Goal: Obtain resource: Download file/media

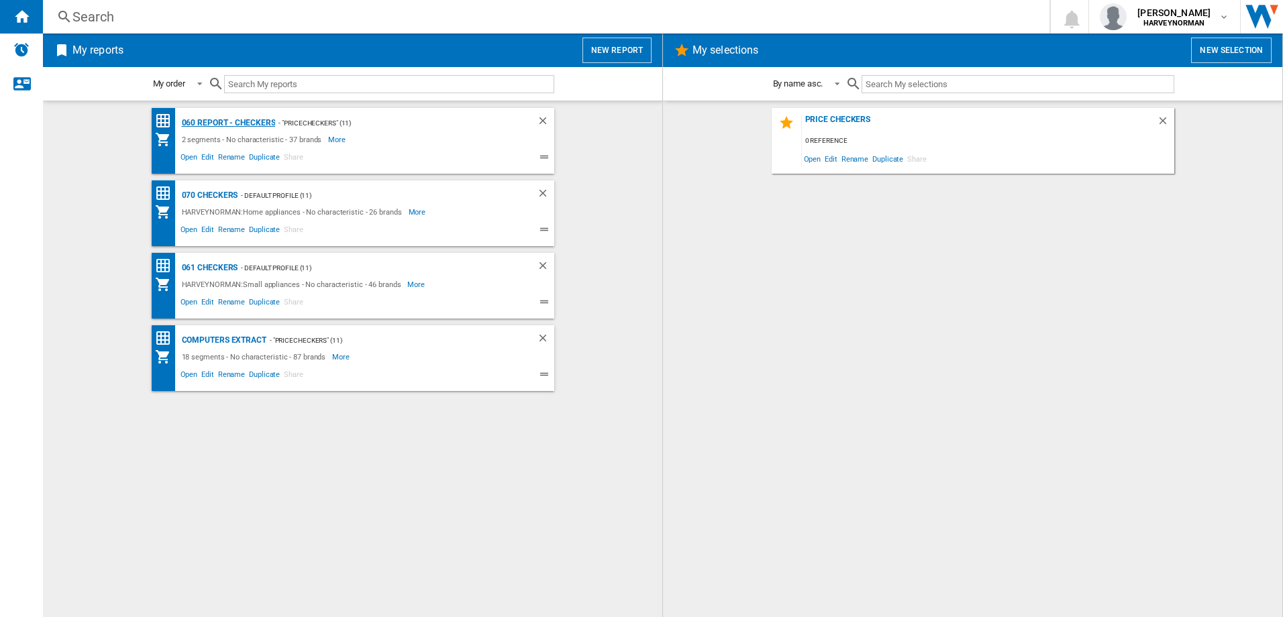
click at [239, 123] on div "060 report - Checkers" at bounding box center [226, 123] width 97 height 17
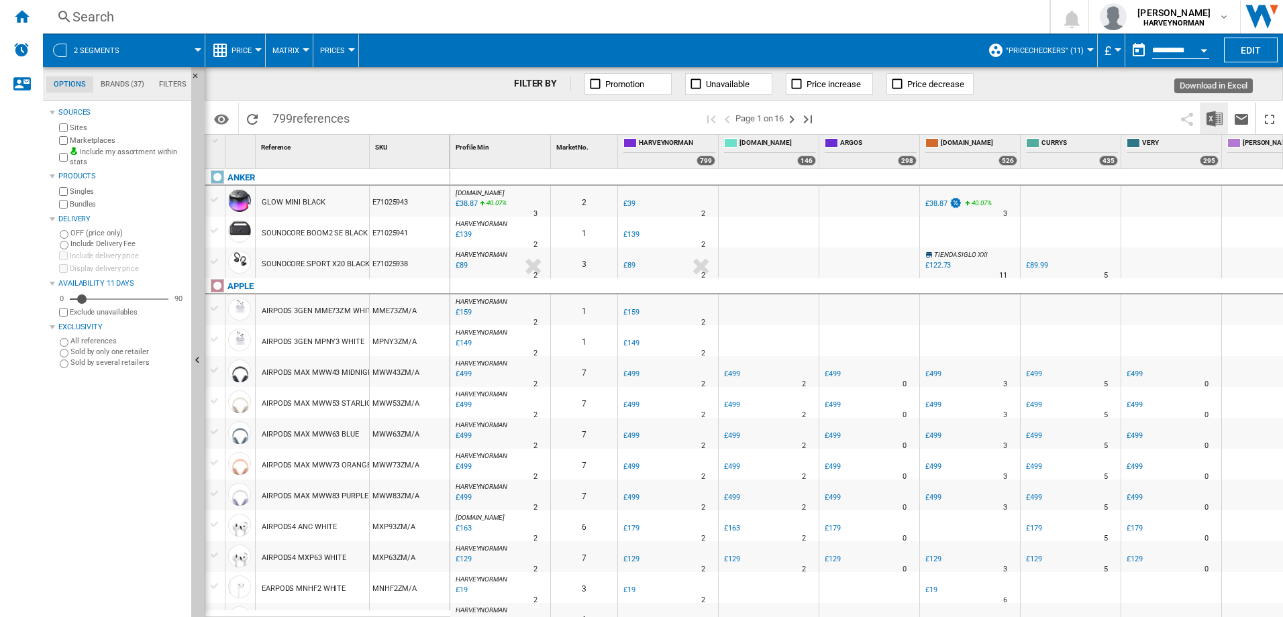
click at [1217, 118] on img "Download in Excel" at bounding box center [1214, 119] width 16 height 16
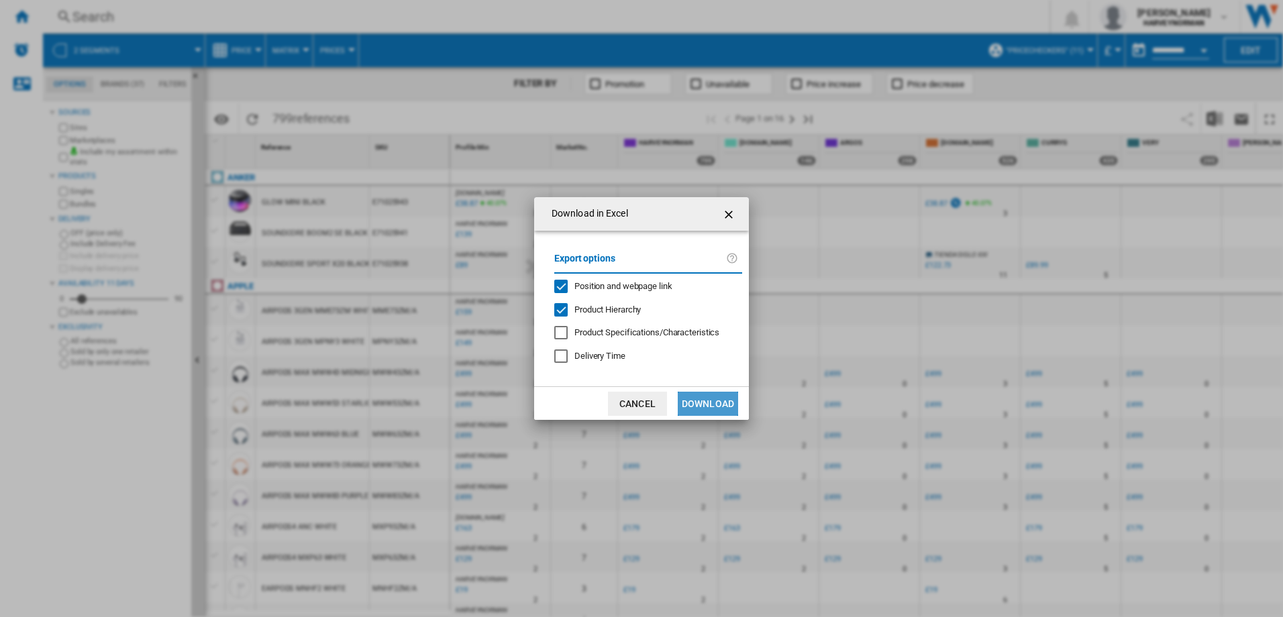
click at [710, 405] on button "Download" at bounding box center [708, 404] width 60 height 24
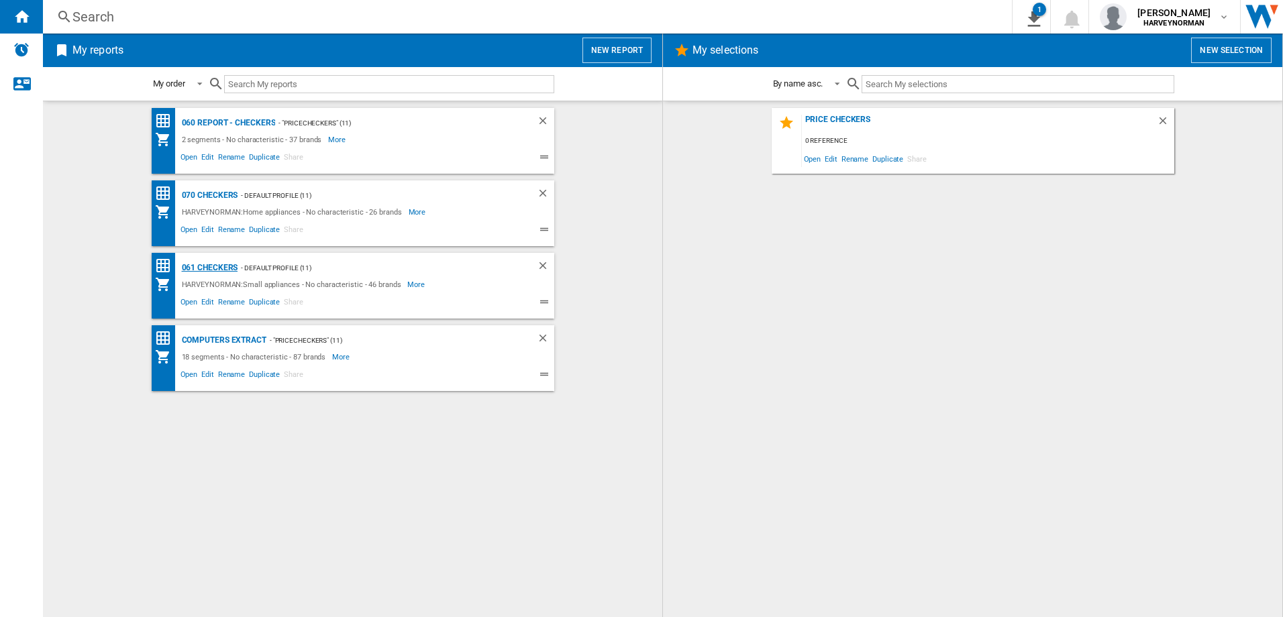
click at [222, 264] on div "061 Checkers" at bounding box center [208, 268] width 60 height 17
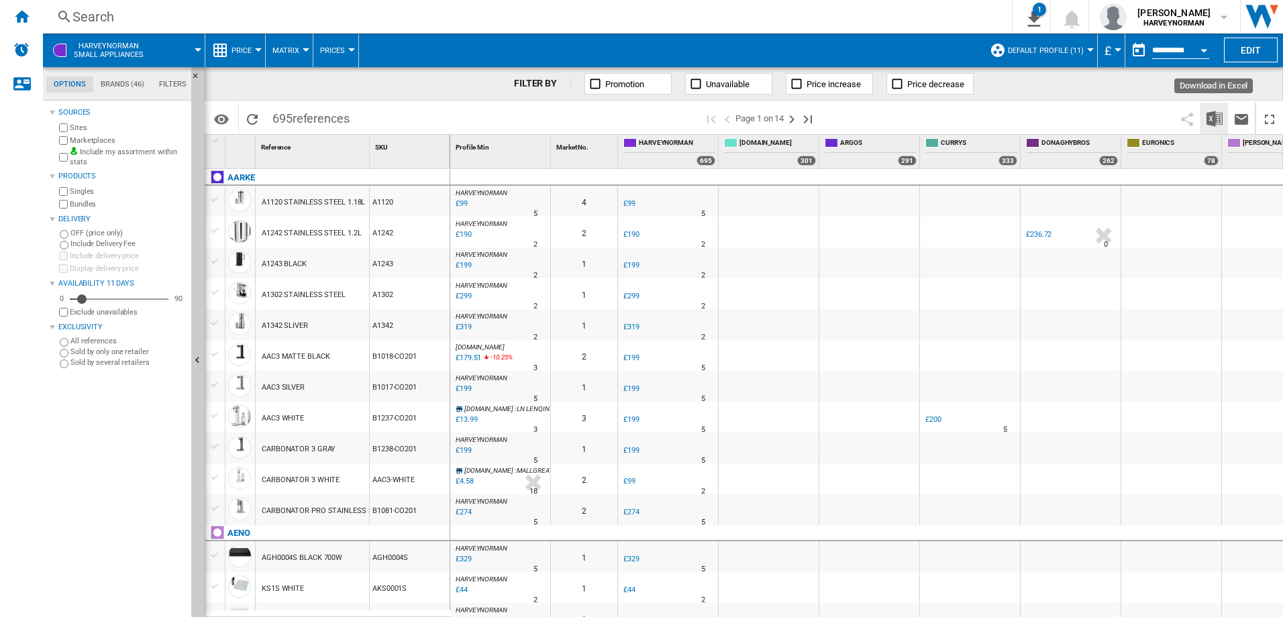
click at [1212, 118] on img "Download in Excel" at bounding box center [1214, 119] width 16 height 16
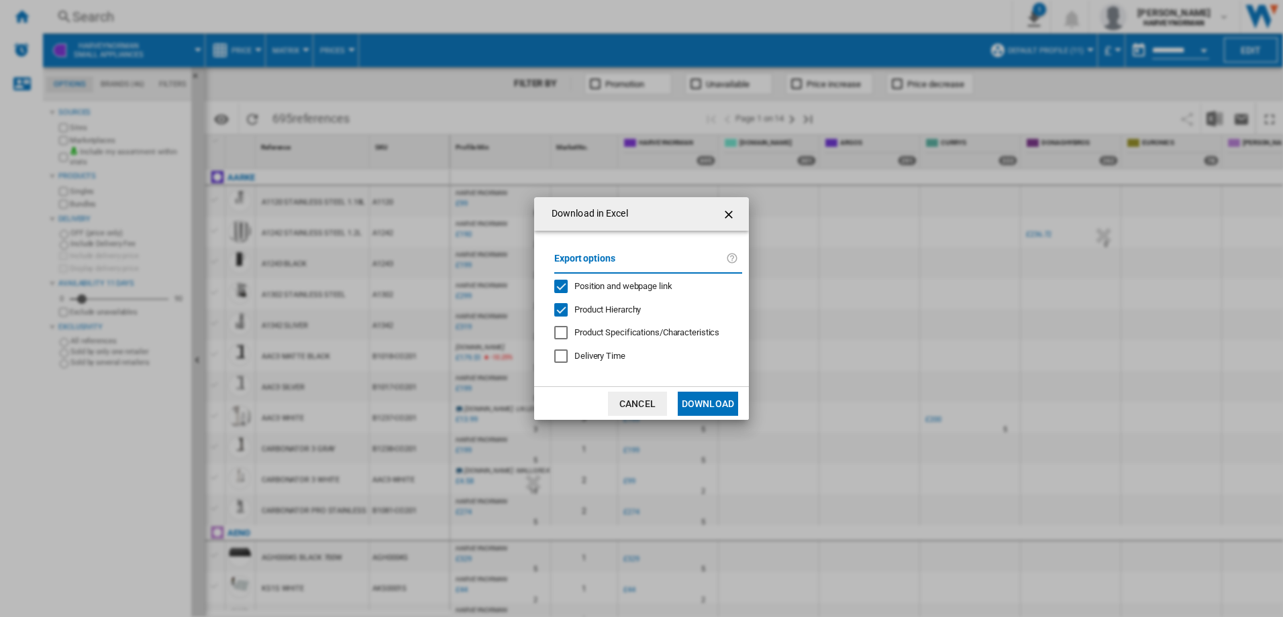
click at [718, 403] on button "Download" at bounding box center [708, 404] width 60 height 24
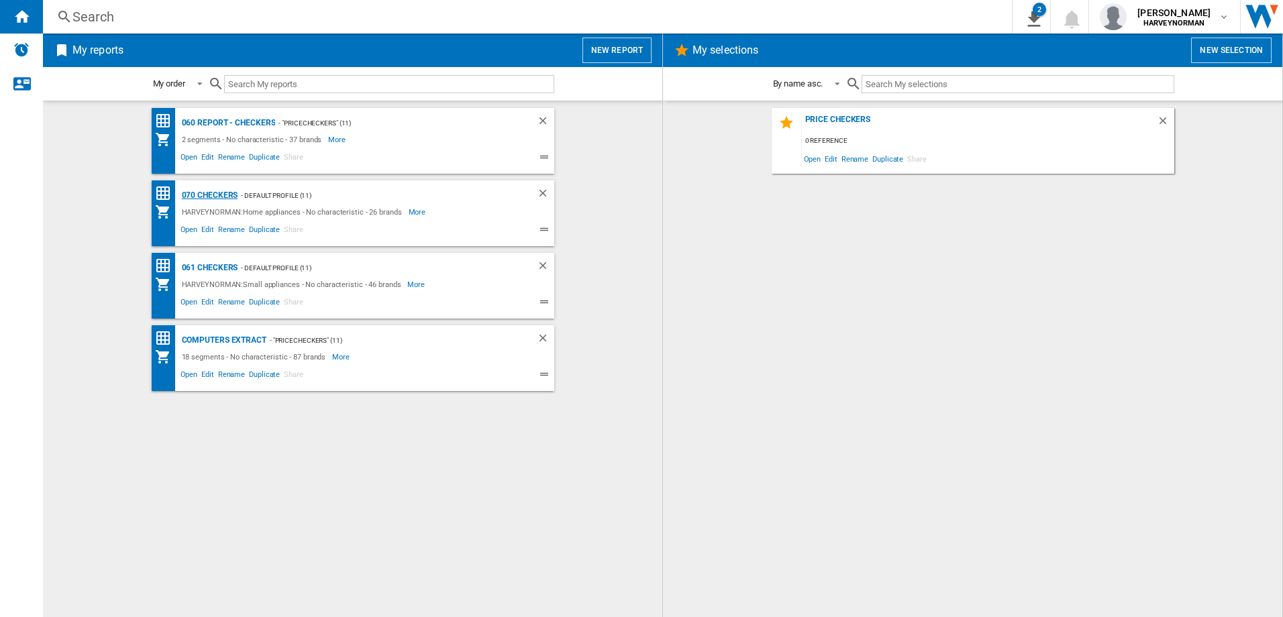
click at [219, 196] on div "070 Checkers" at bounding box center [208, 195] width 60 height 17
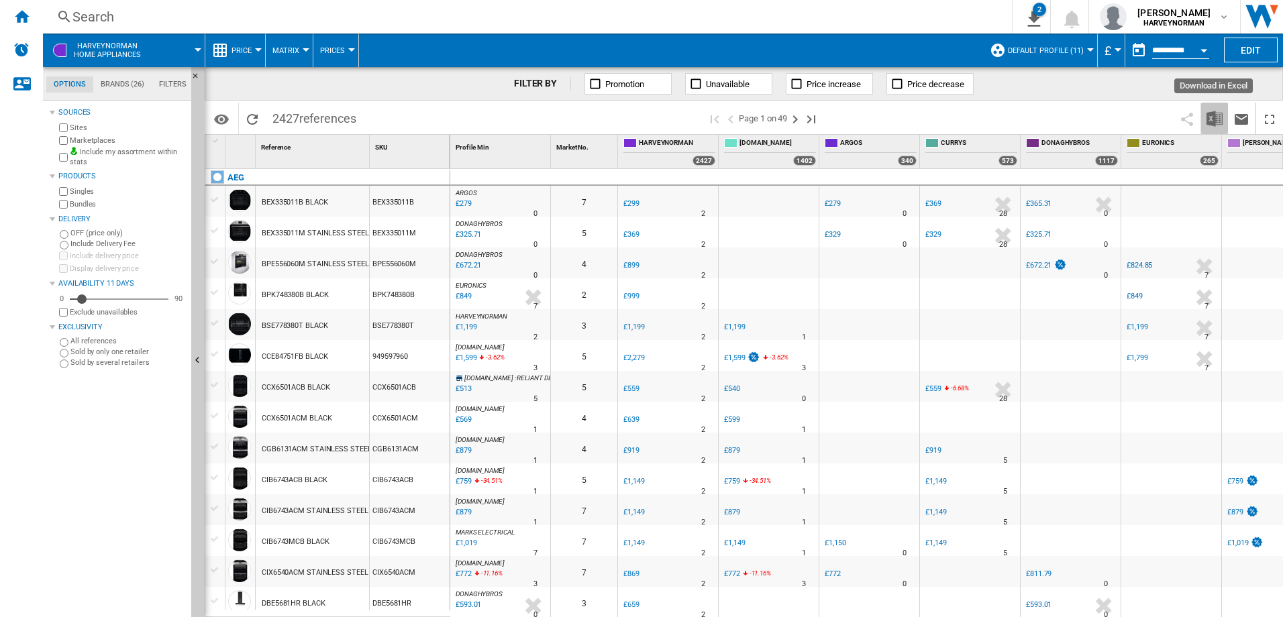
click at [1208, 117] on img "Download in Excel" at bounding box center [1214, 119] width 16 height 16
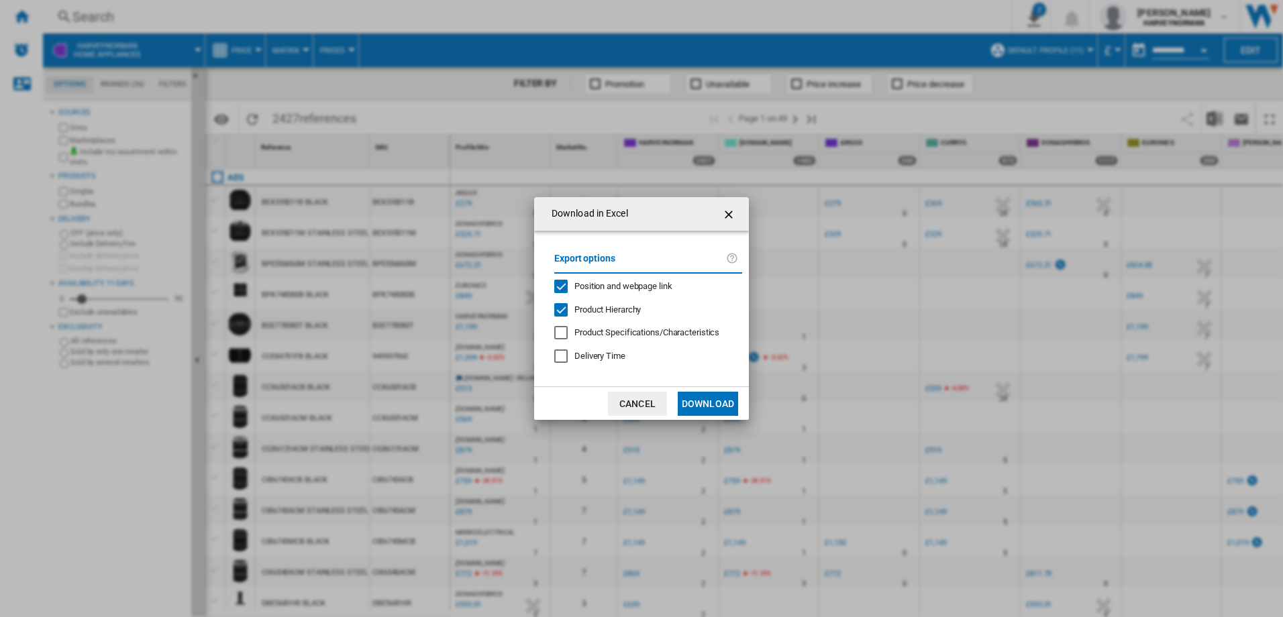
click at [702, 398] on button "Download" at bounding box center [708, 404] width 60 height 24
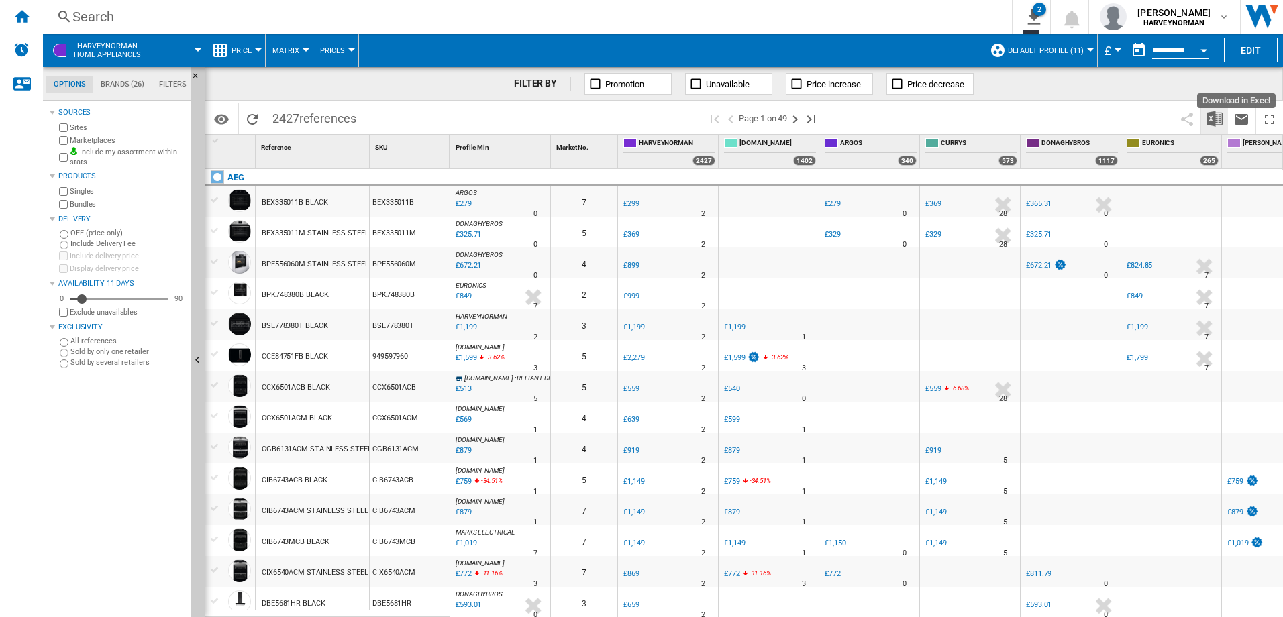
click at [1215, 120] on img "Download in Excel" at bounding box center [1214, 119] width 16 height 16
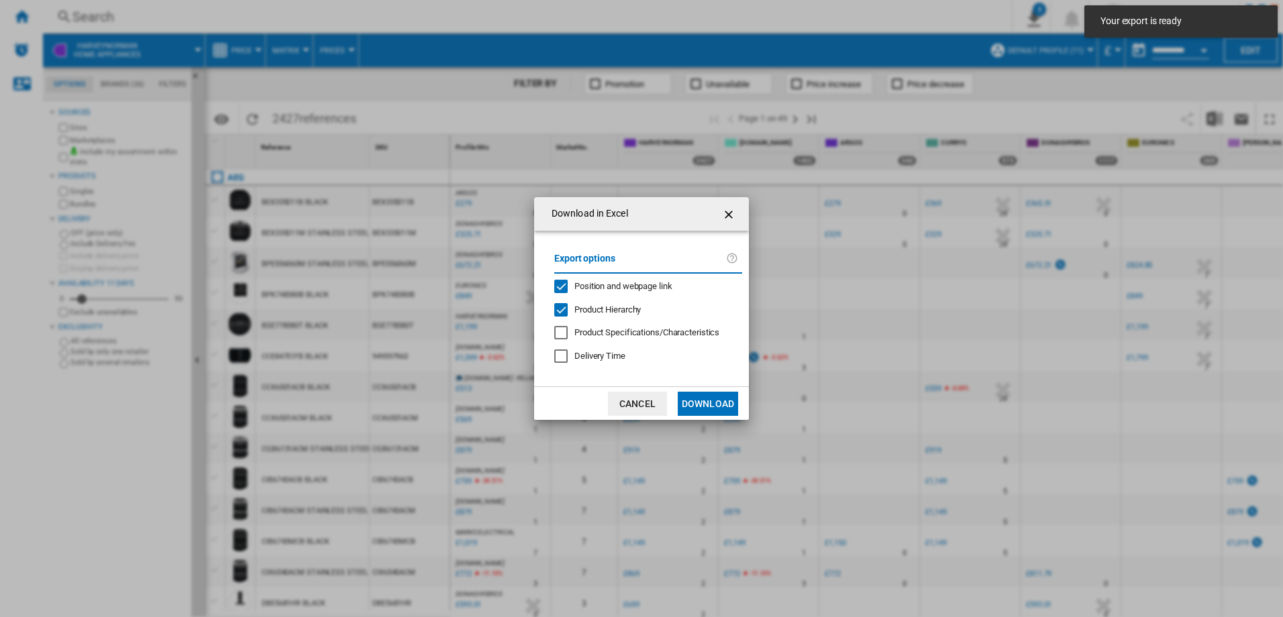
click at [700, 403] on button "Download" at bounding box center [708, 404] width 60 height 24
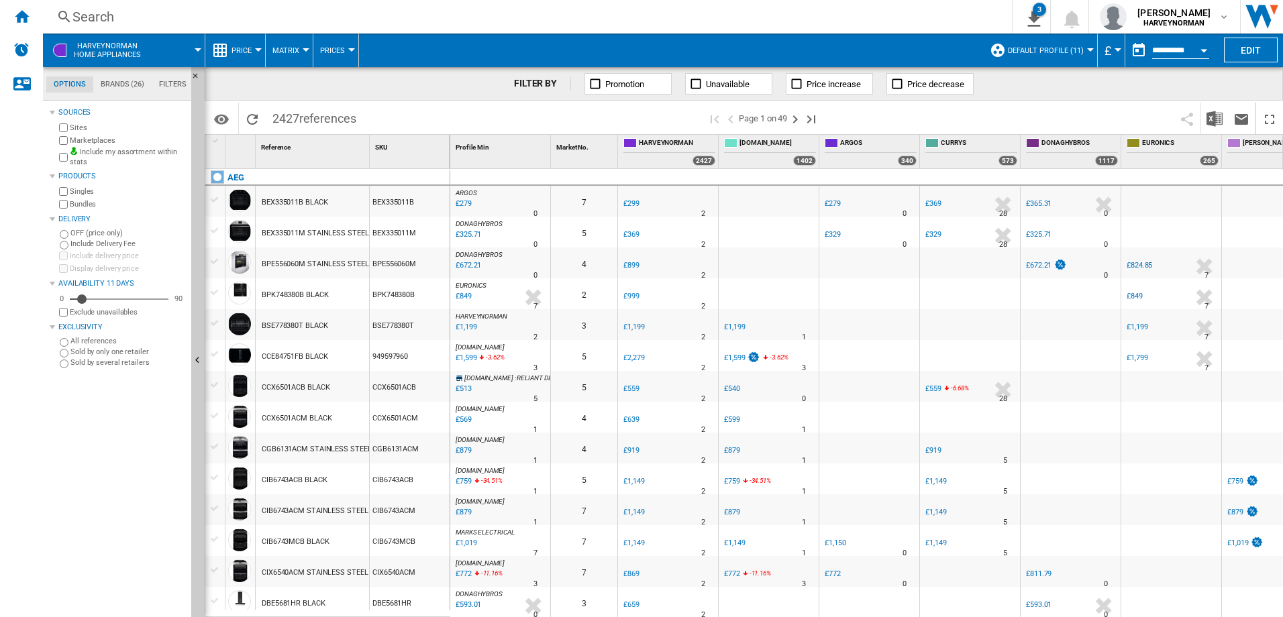
click at [72, 535] on div "Sources Sites Marketplaces Include my assortment within stats Products Singles …" at bounding box center [118, 360] width 136 height 513
